Goal: Task Accomplishment & Management: Manage account settings

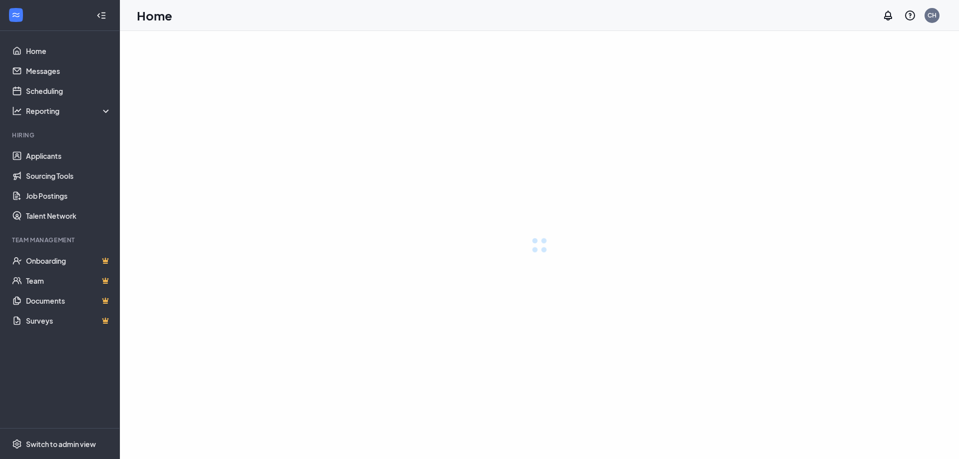
click at [64, 158] on link "Applicants" at bounding box center [68, 156] width 85 height 20
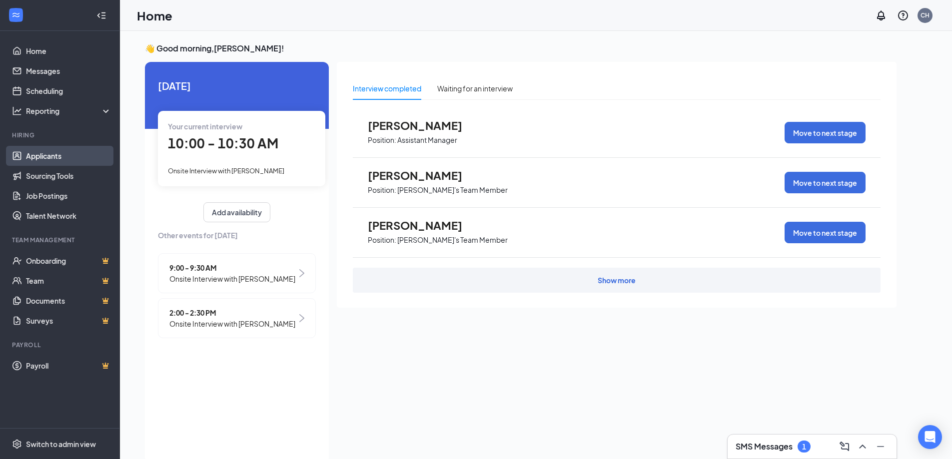
click at [52, 153] on link "Applicants" at bounding box center [68, 156] width 85 height 20
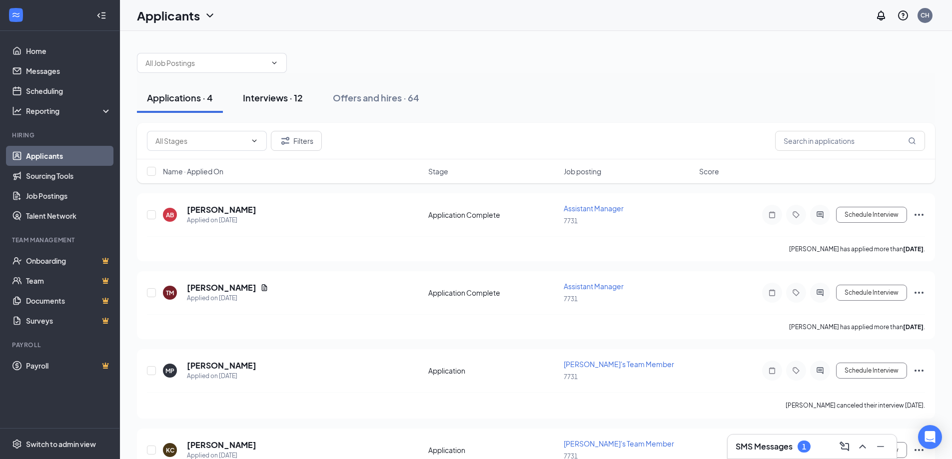
click at [267, 103] on div "Interviews · 12" at bounding box center [273, 97] width 60 height 12
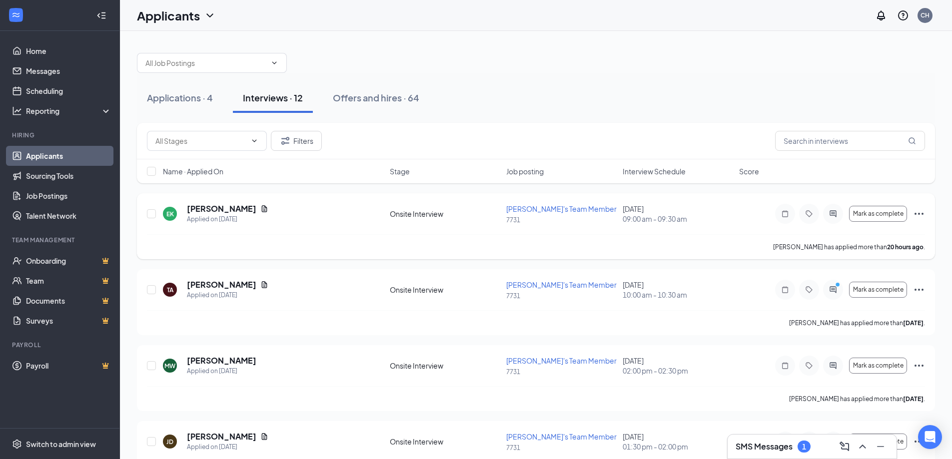
click at [914, 215] on icon "Ellipses" at bounding box center [919, 214] width 12 height 12
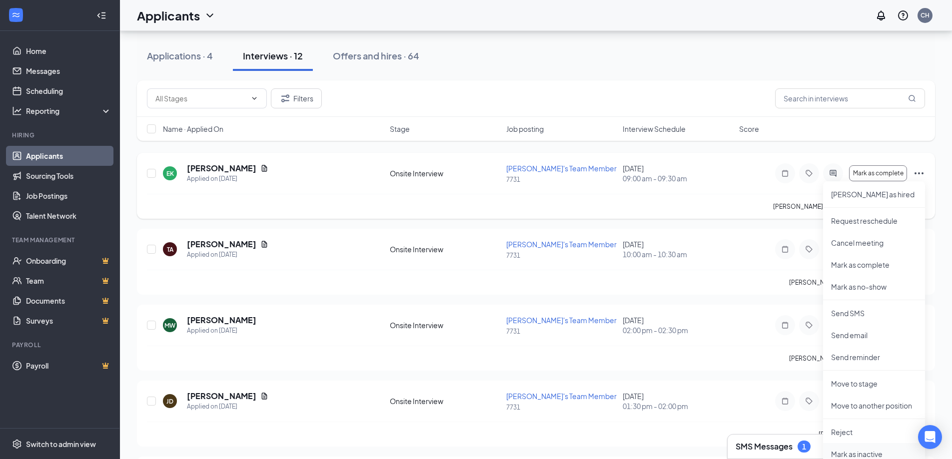
scroll to position [100, 0]
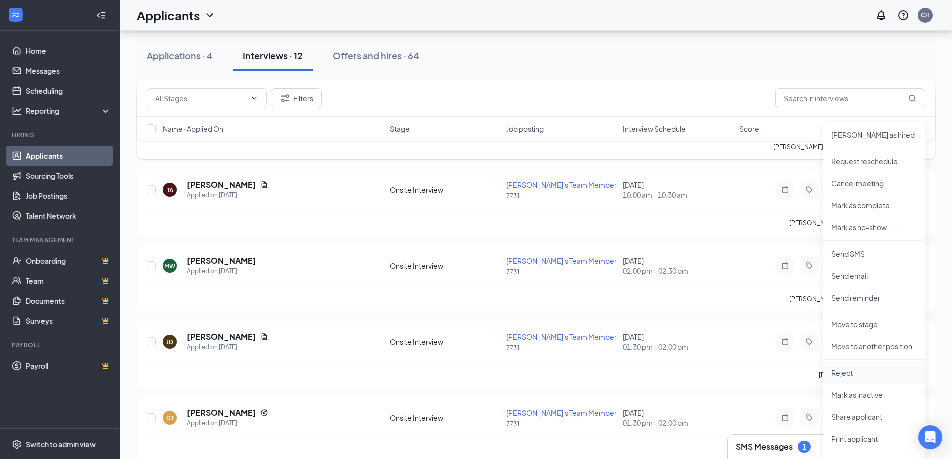
click at [864, 368] on p "Reject" at bounding box center [874, 373] width 86 height 10
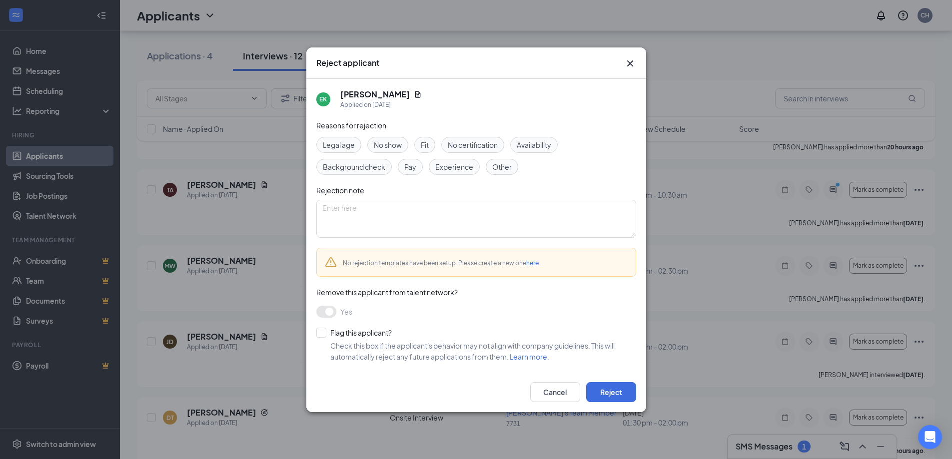
click at [321, 330] on input "Flag this applicant?" at bounding box center [353, 333] width 75 height 10
checkbox input "true"
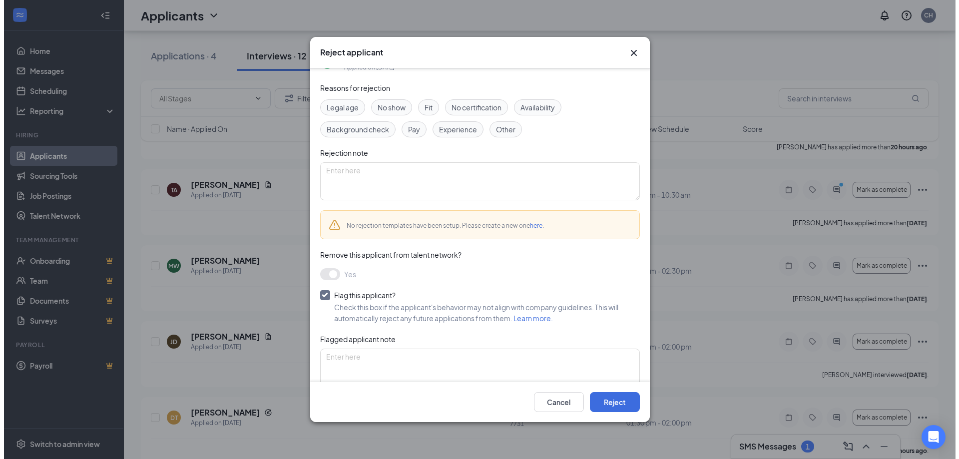
scroll to position [41, 0]
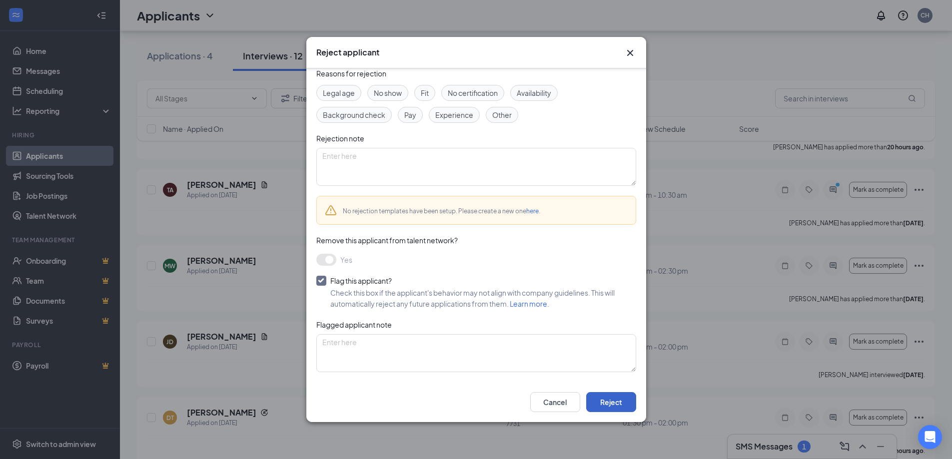
click at [620, 401] on button "Reject" at bounding box center [611, 402] width 50 height 20
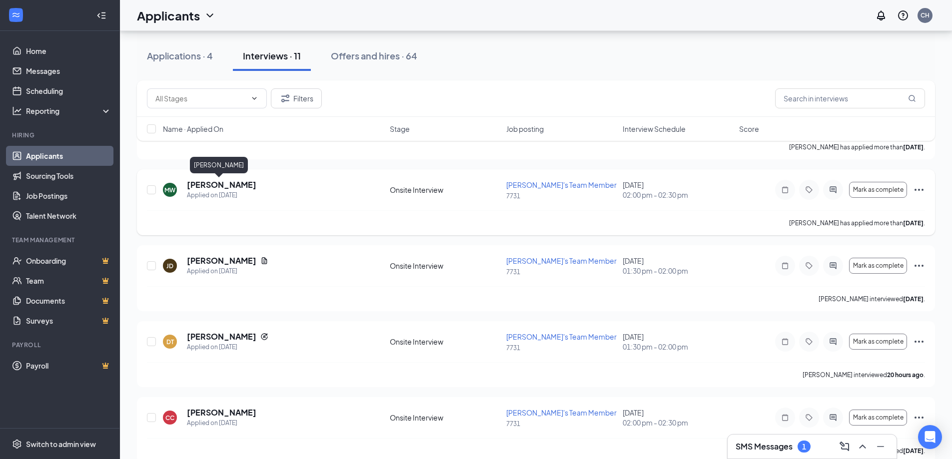
click at [211, 185] on h5 "[PERSON_NAME]" at bounding box center [221, 184] width 69 height 11
